Goal: Information Seeking & Learning: Learn about a topic

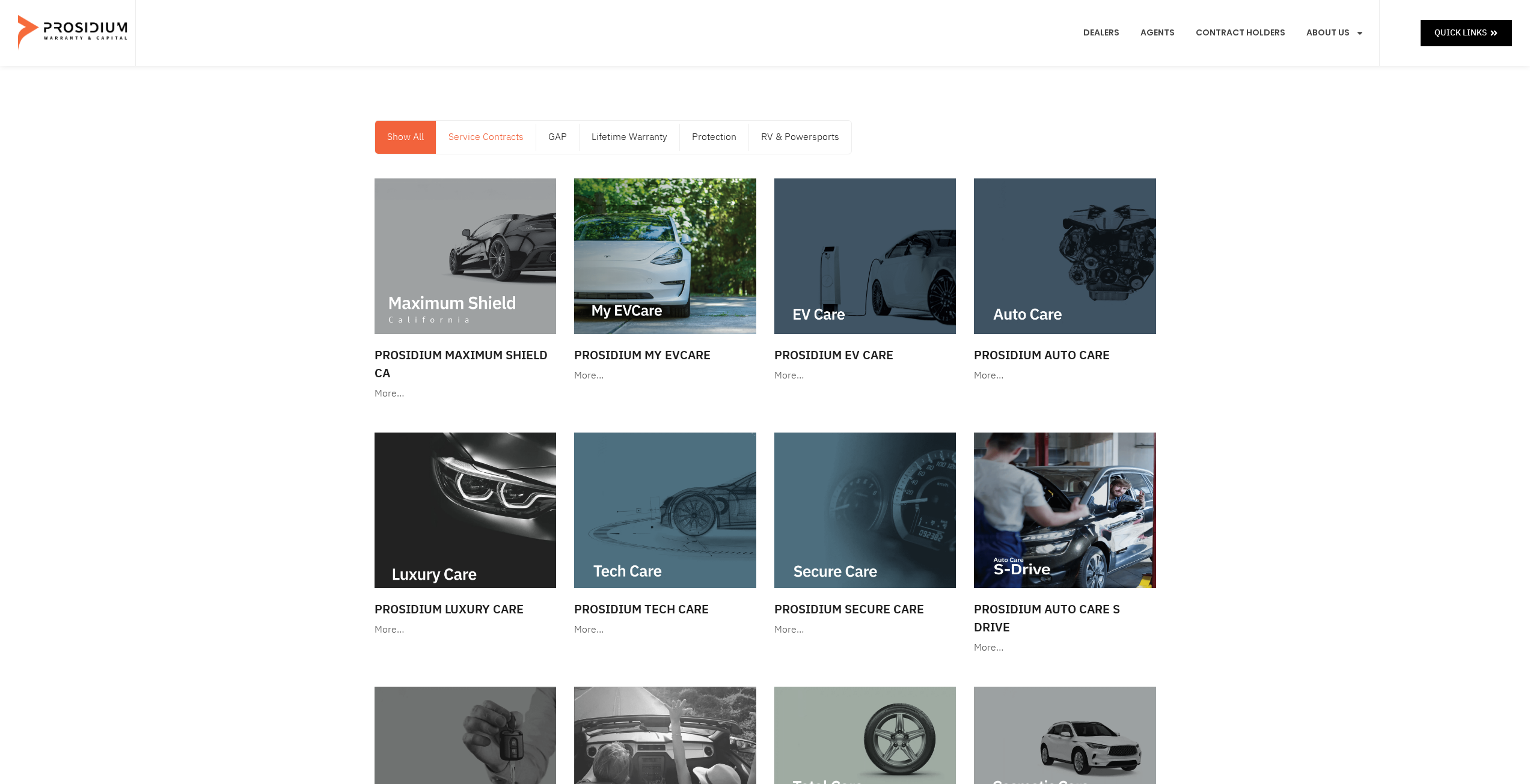
click at [498, 132] on link "Service Contracts" at bounding box center [486, 137] width 99 height 33
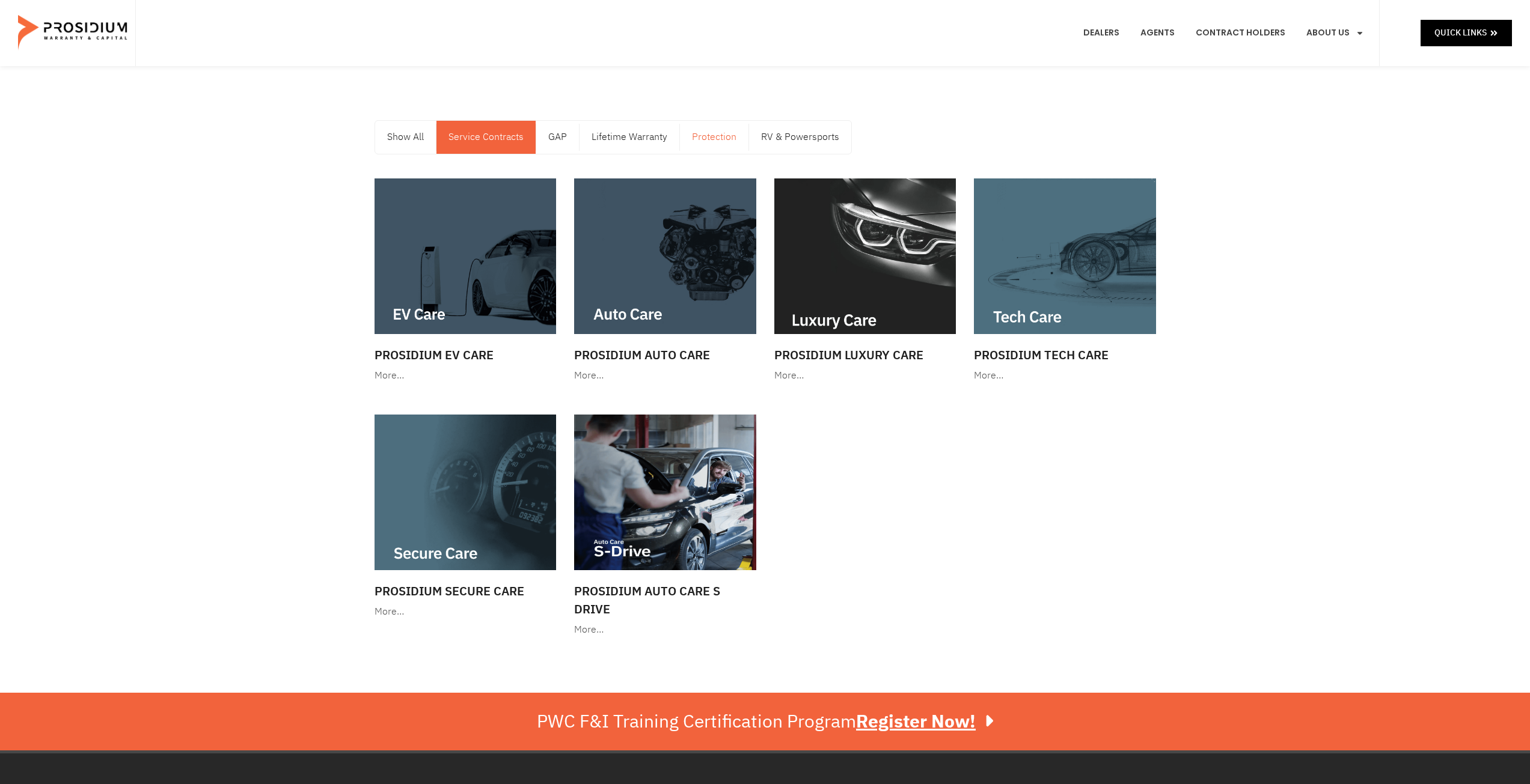
click at [705, 124] on link "Protection" at bounding box center [714, 137] width 68 height 33
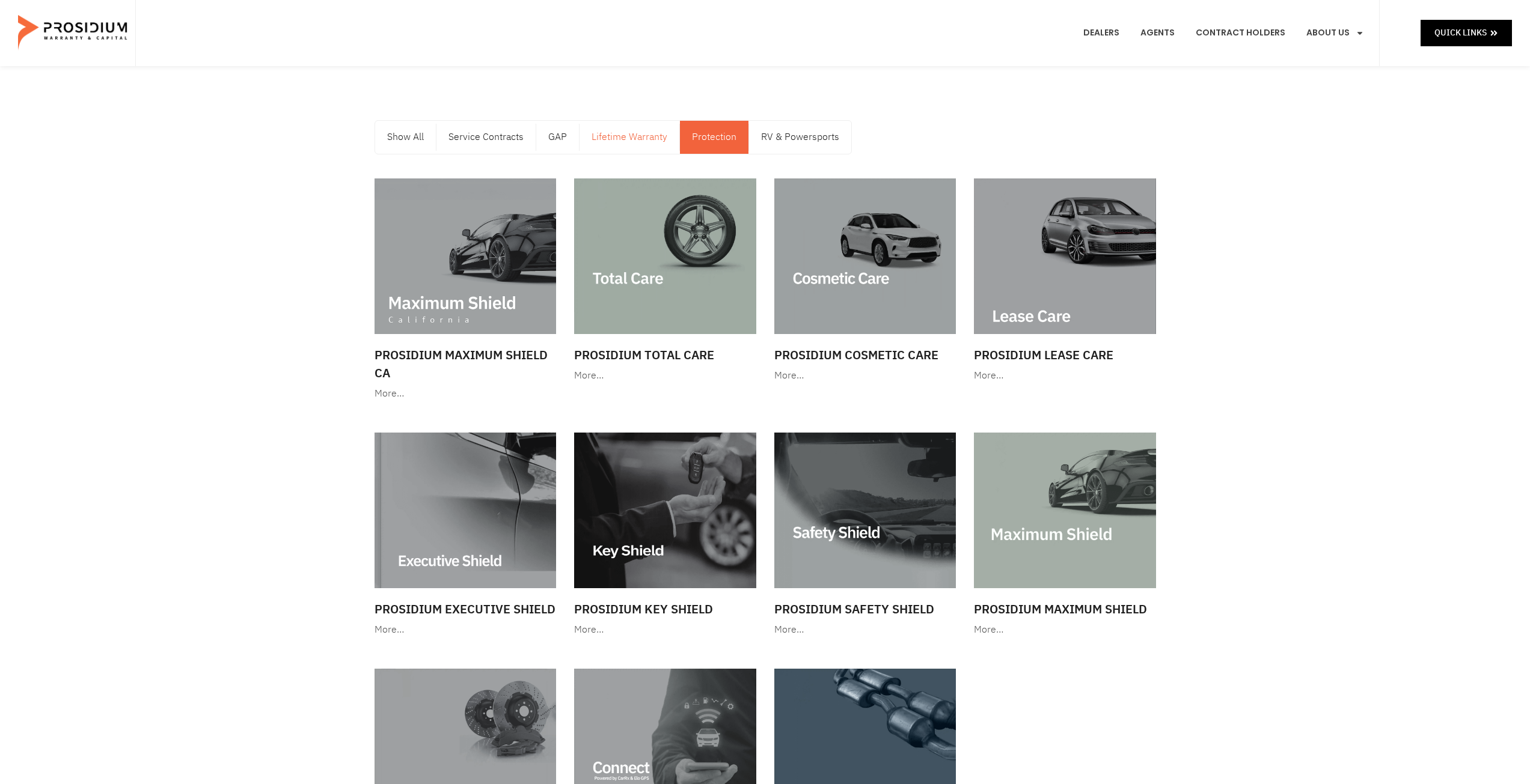
click at [641, 138] on link "Lifetime Warranty" at bounding box center [629, 137] width 100 height 33
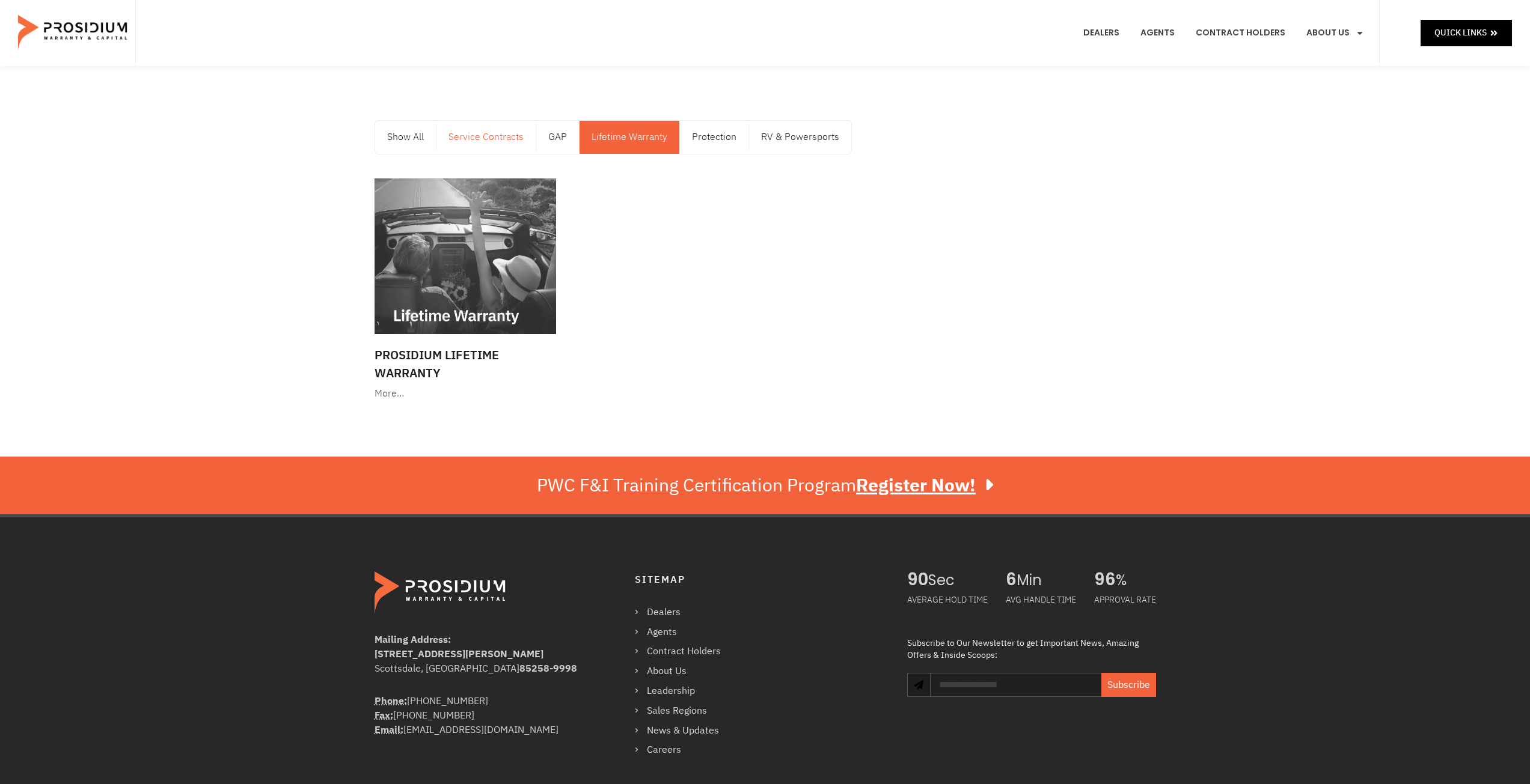
click at [501, 140] on link "Service Contracts" at bounding box center [486, 137] width 99 height 33
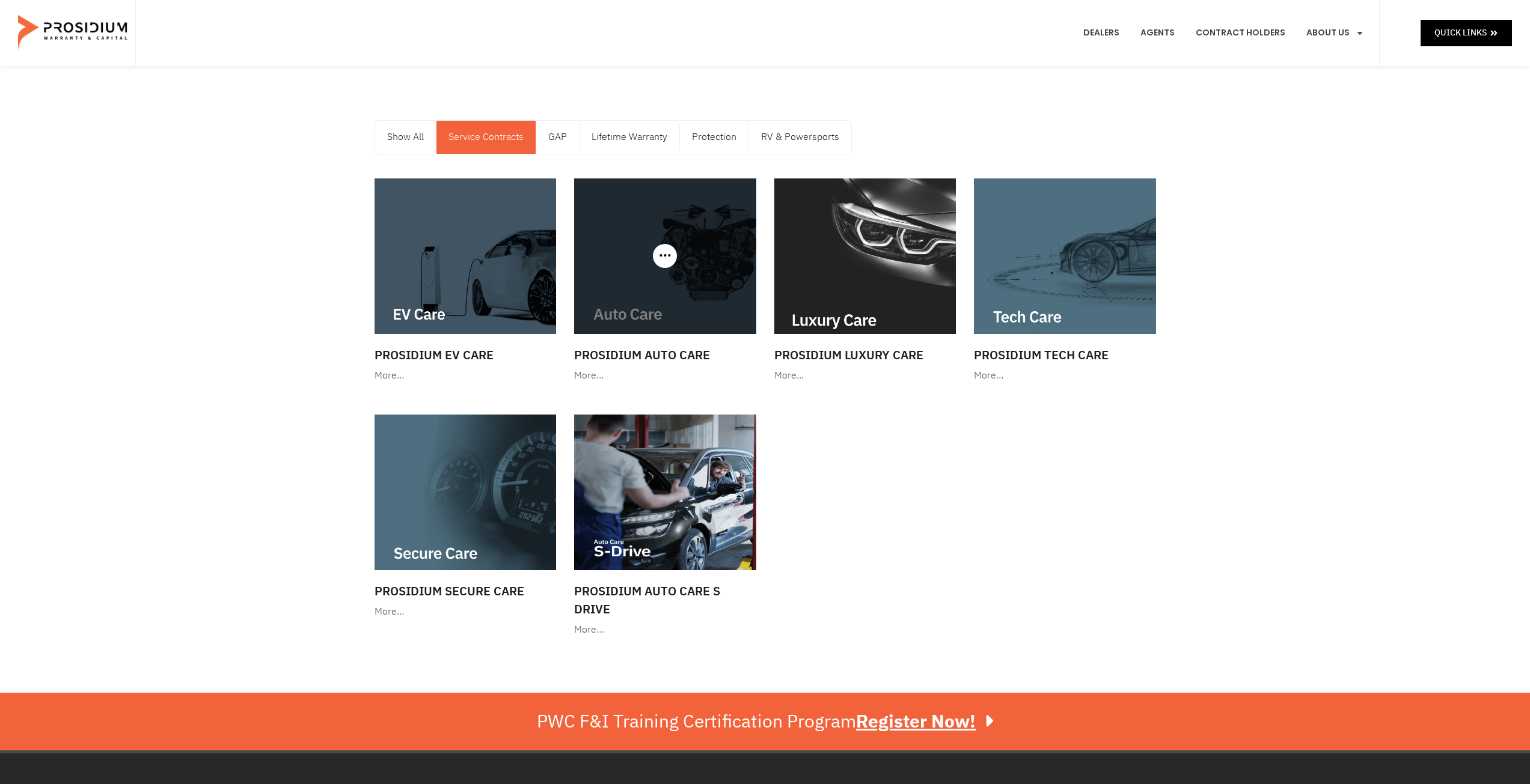
click at [667, 352] on h3 "Prosidium Auto Care" at bounding box center [665, 355] width 182 height 18
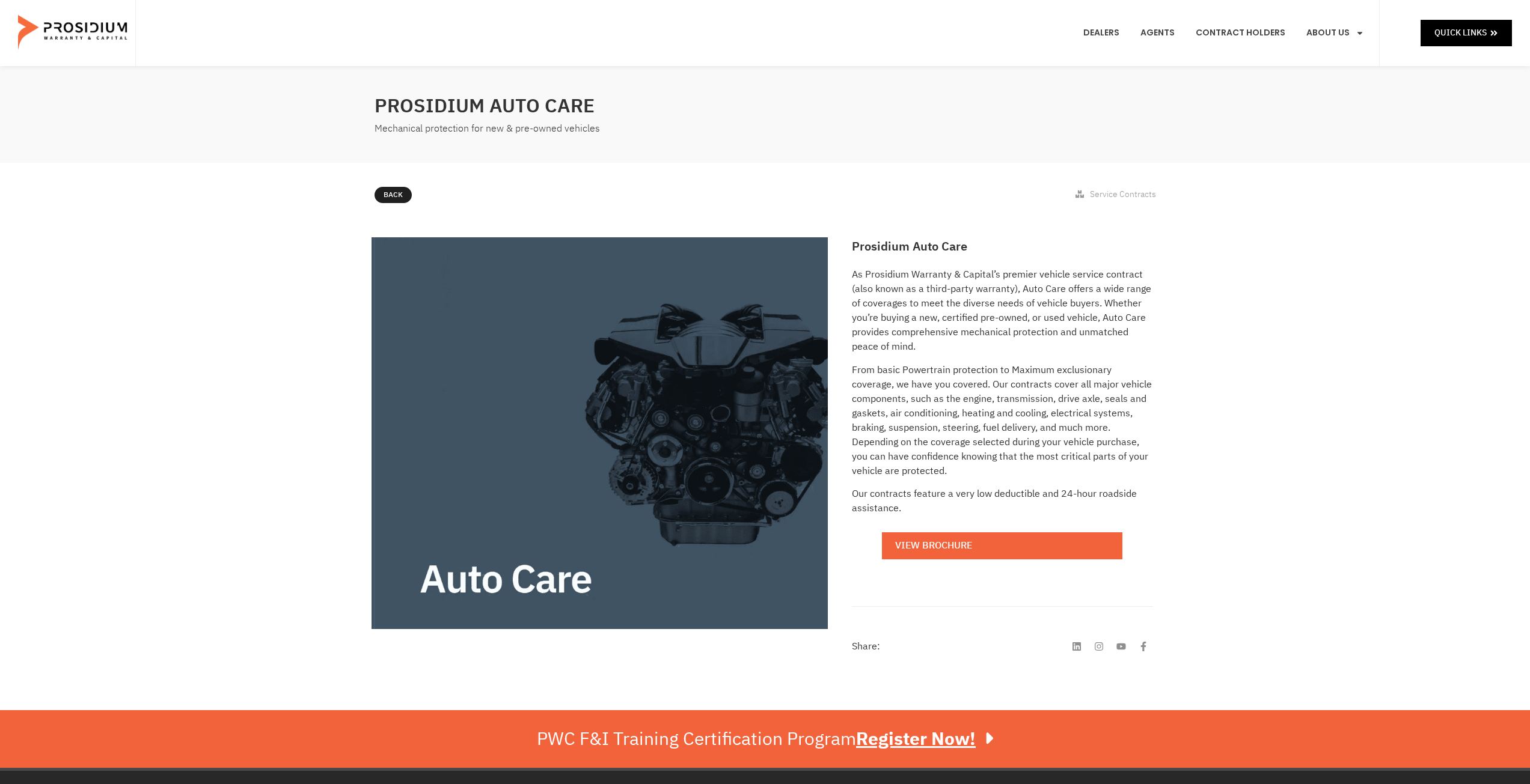
click at [853, 272] on p "As Prosidium Warranty & Capital’s premier vehicle service contract (also known …" at bounding box center [1002, 310] width 300 height 86
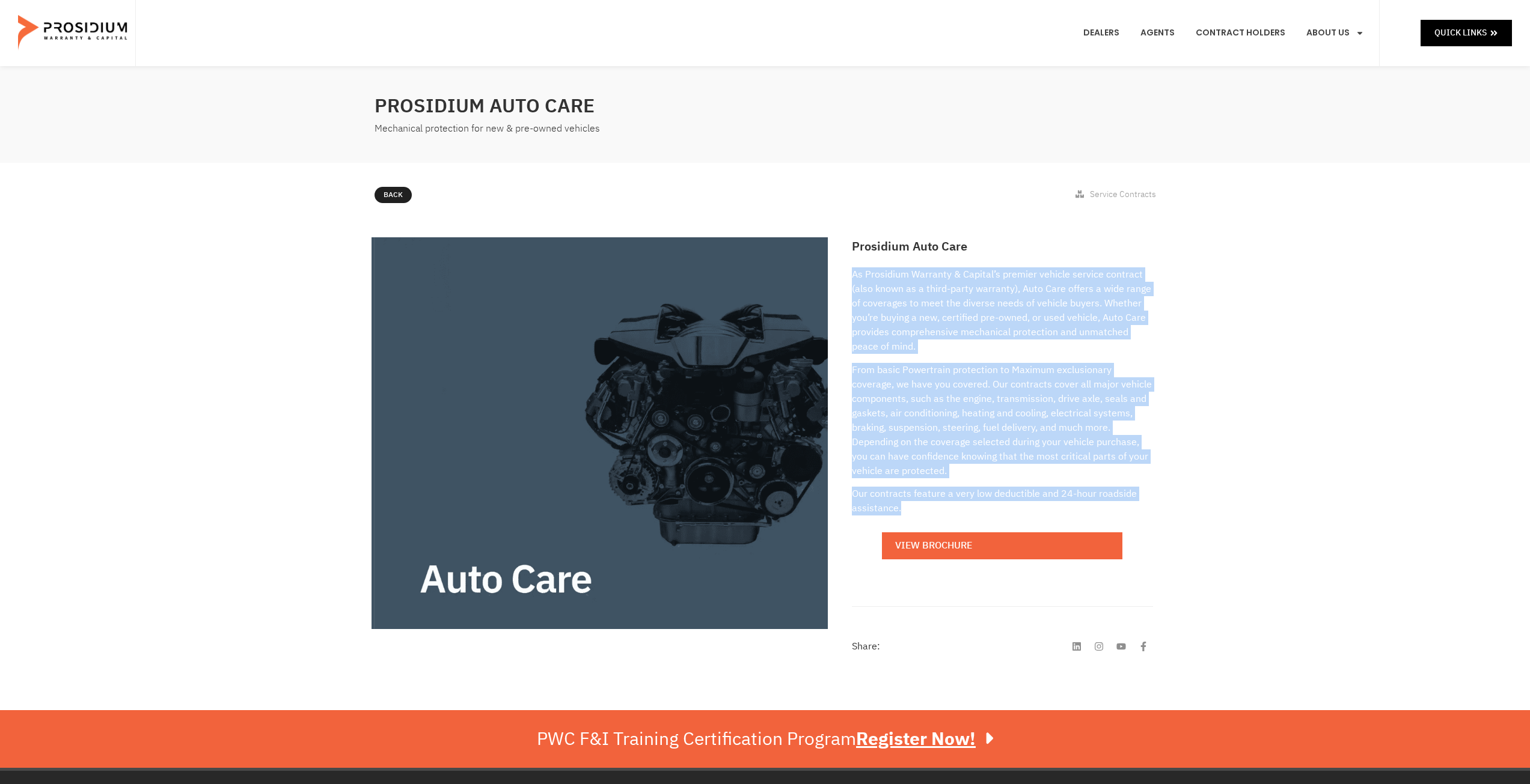
drag, startPoint x: 852, startPoint y: 275, endPoint x: 925, endPoint y: 509, distance: 245.1
click at [925, 509] on div "As Prosidium Warranty & Capital’s premier vehicle service contract (also known …" at bounding box center [1002, 422] width 300 height 309
copy div "As Prosidium Warranty & Capital’s premier vehicle service contract (also known …"
